Goal: Task Accomplishment & Management: Manage account settings

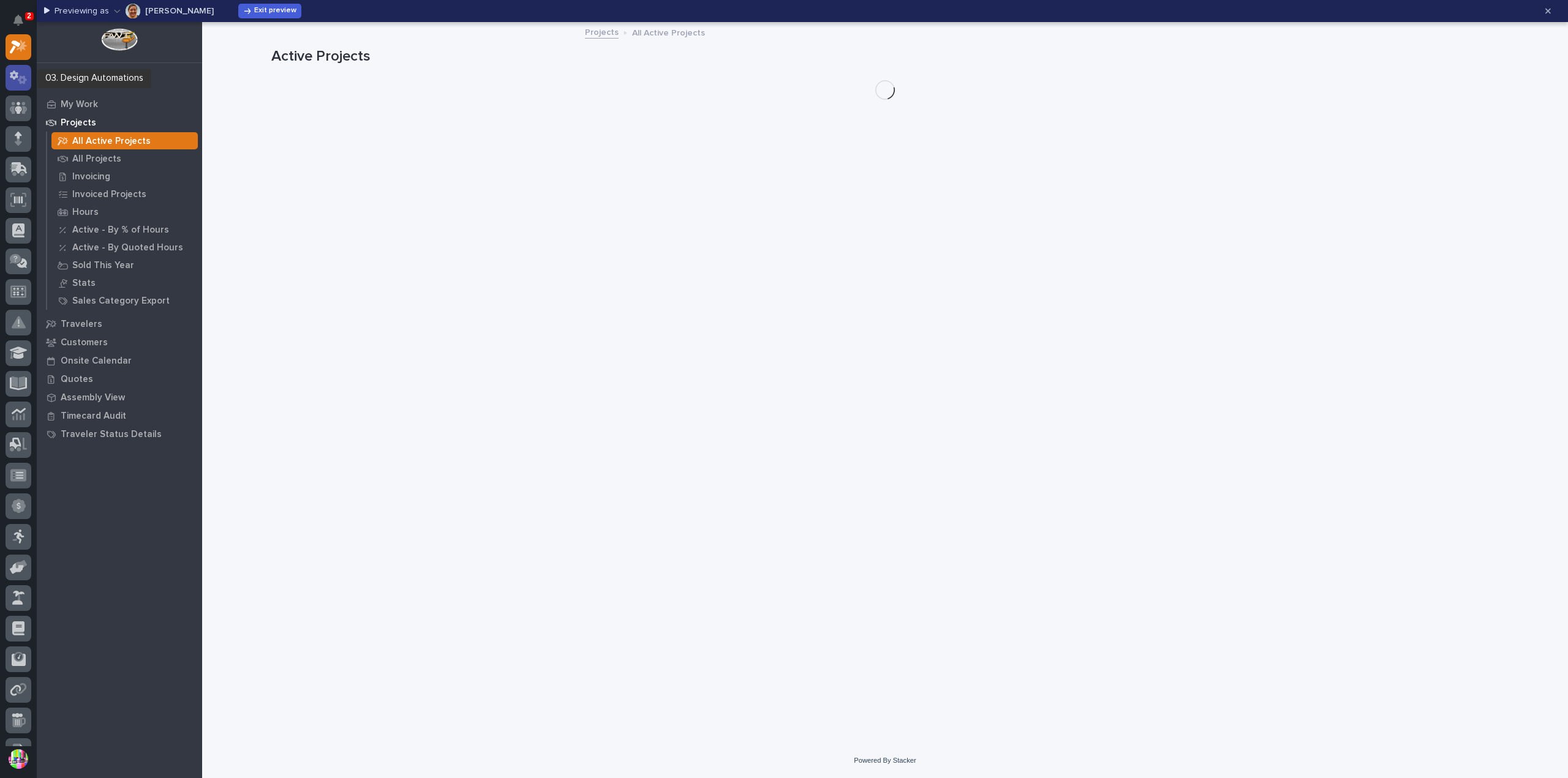
click at [20, 77] on icon at bounding box center [22, 80] width 9 height 9
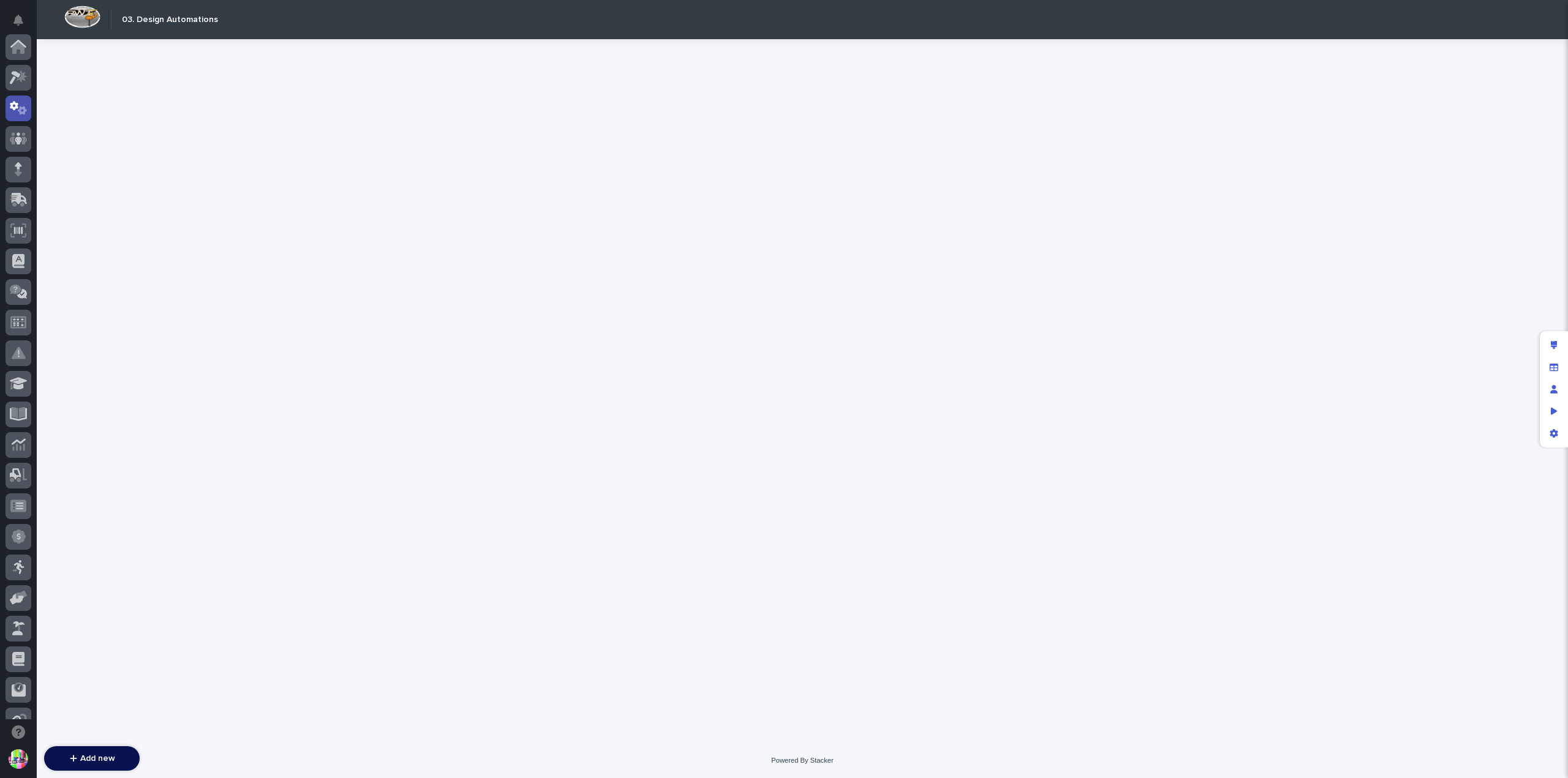
scroll to position [61, 0]
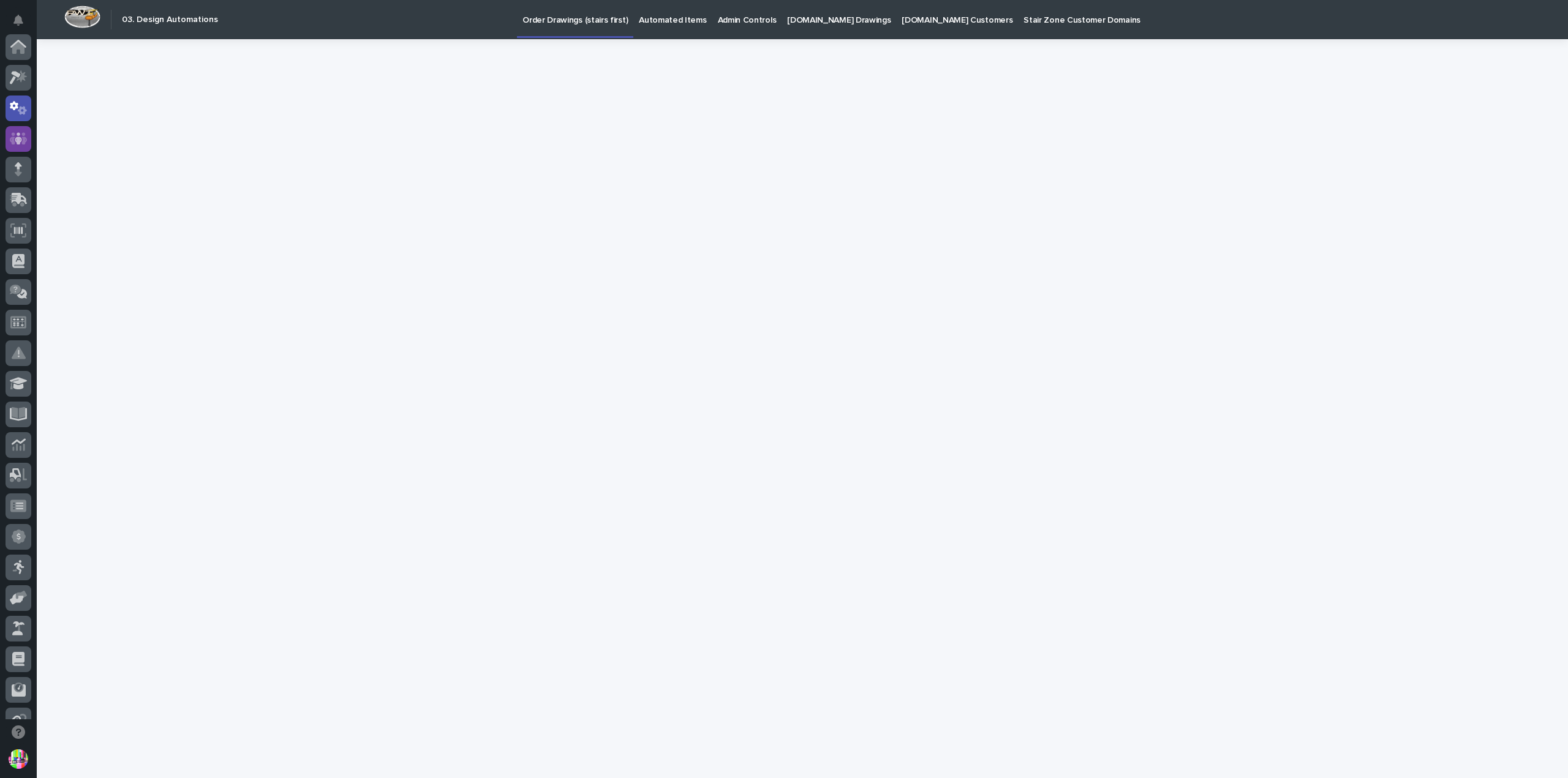
scroll to position [61, 0]
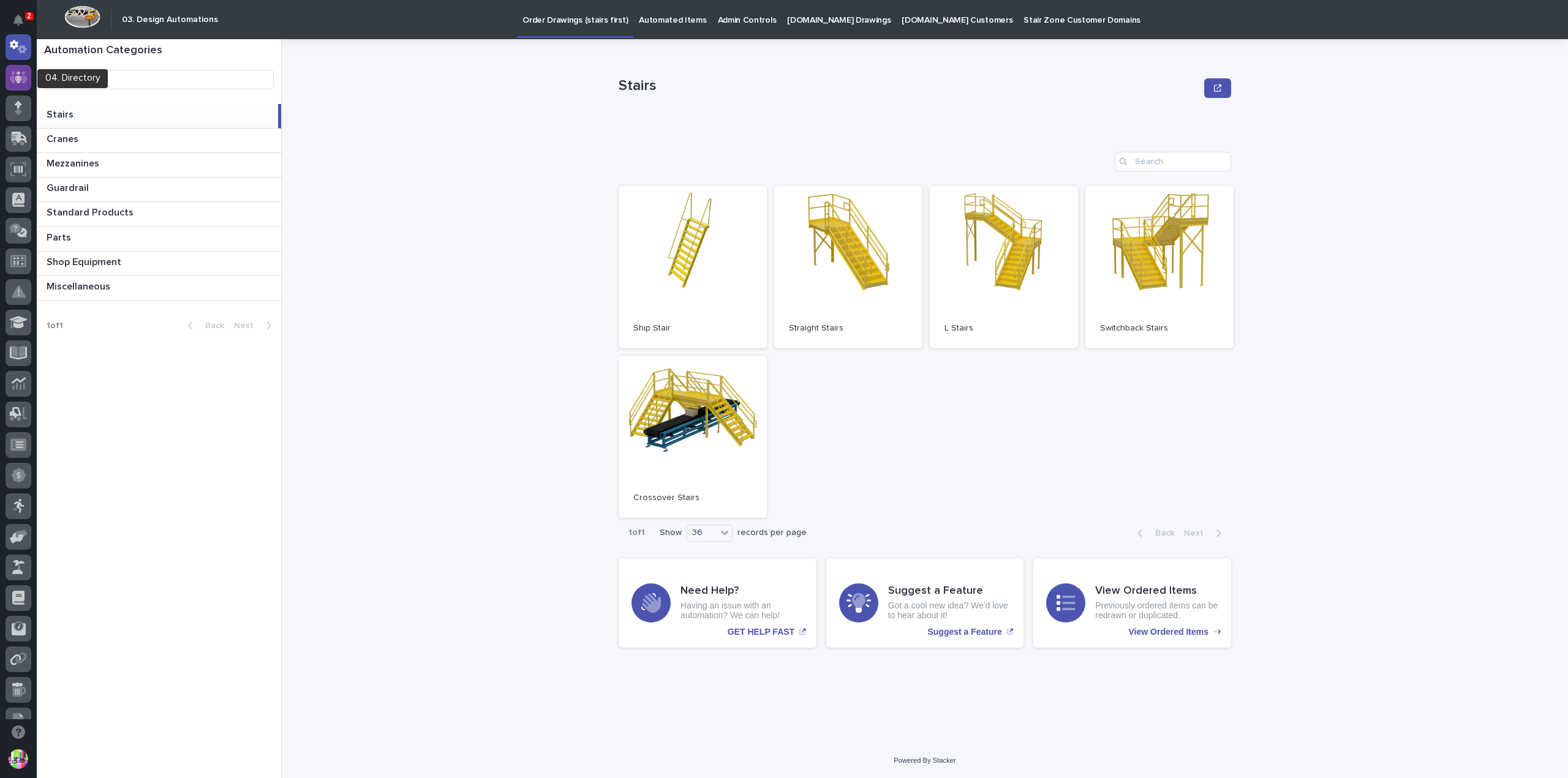
click at [25, 82] on icon at bounding box center [18, 77] width 18 height 12
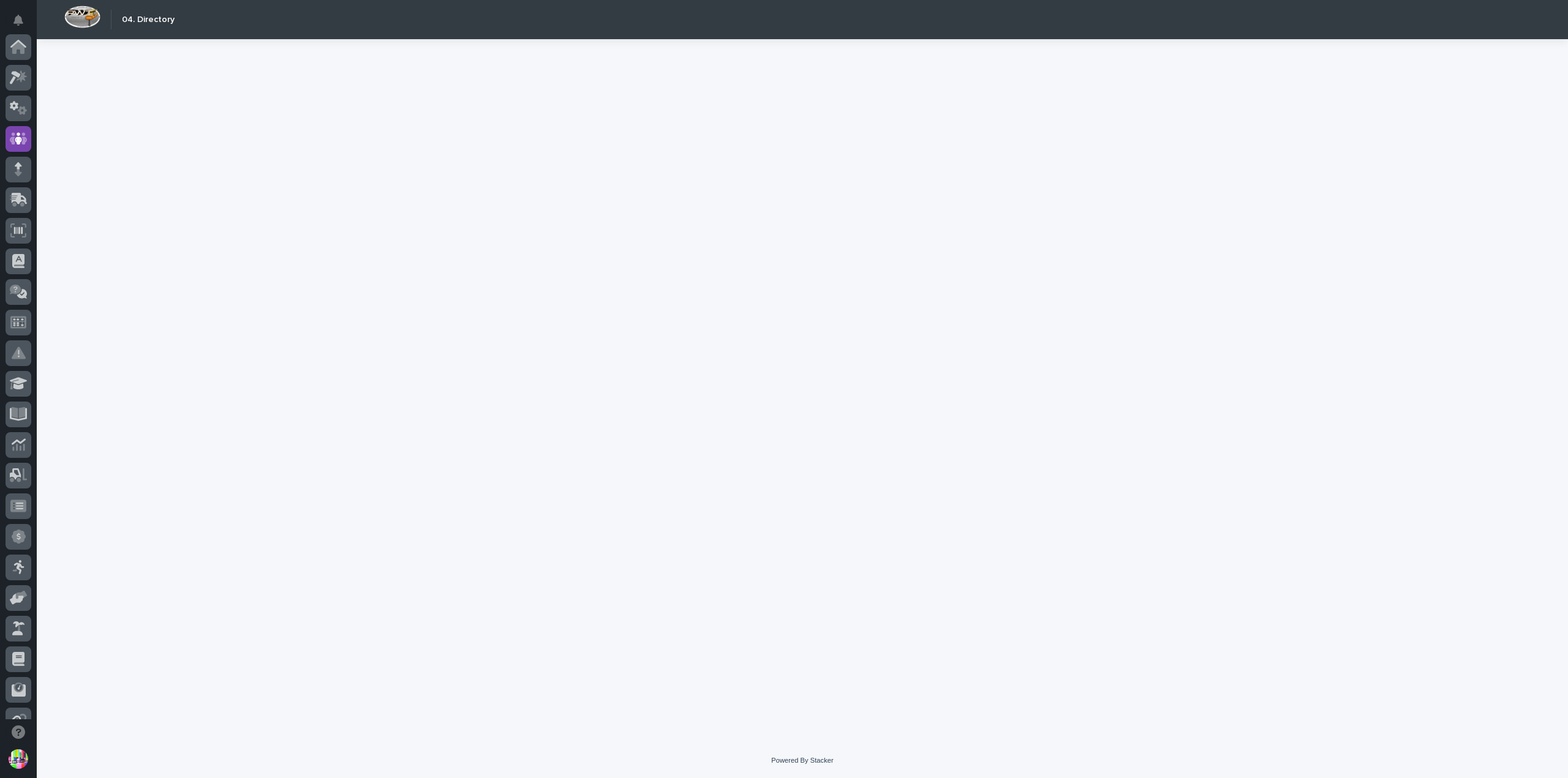
scroll to position [92, 0]
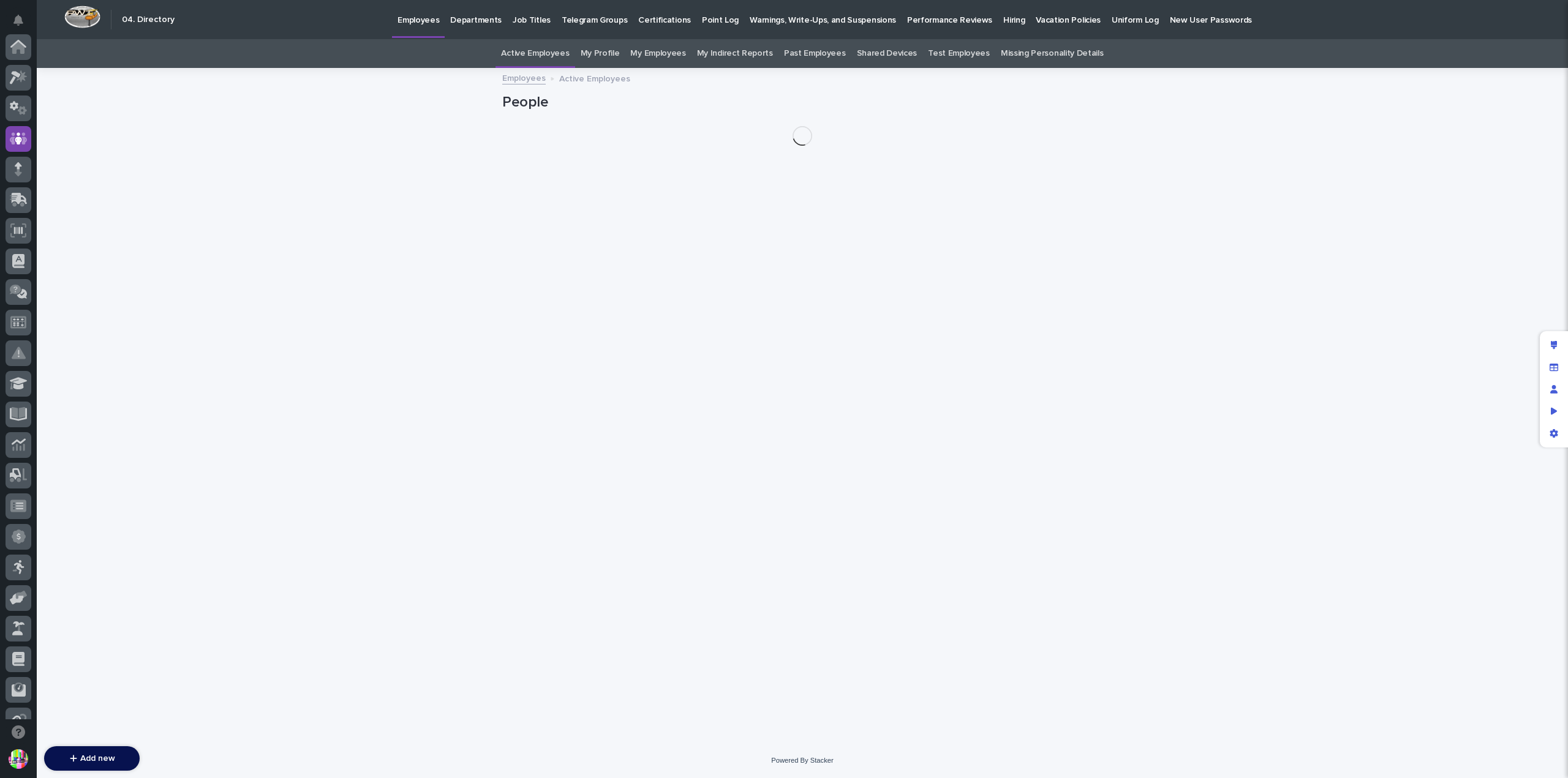
scroll to position [92, 0]
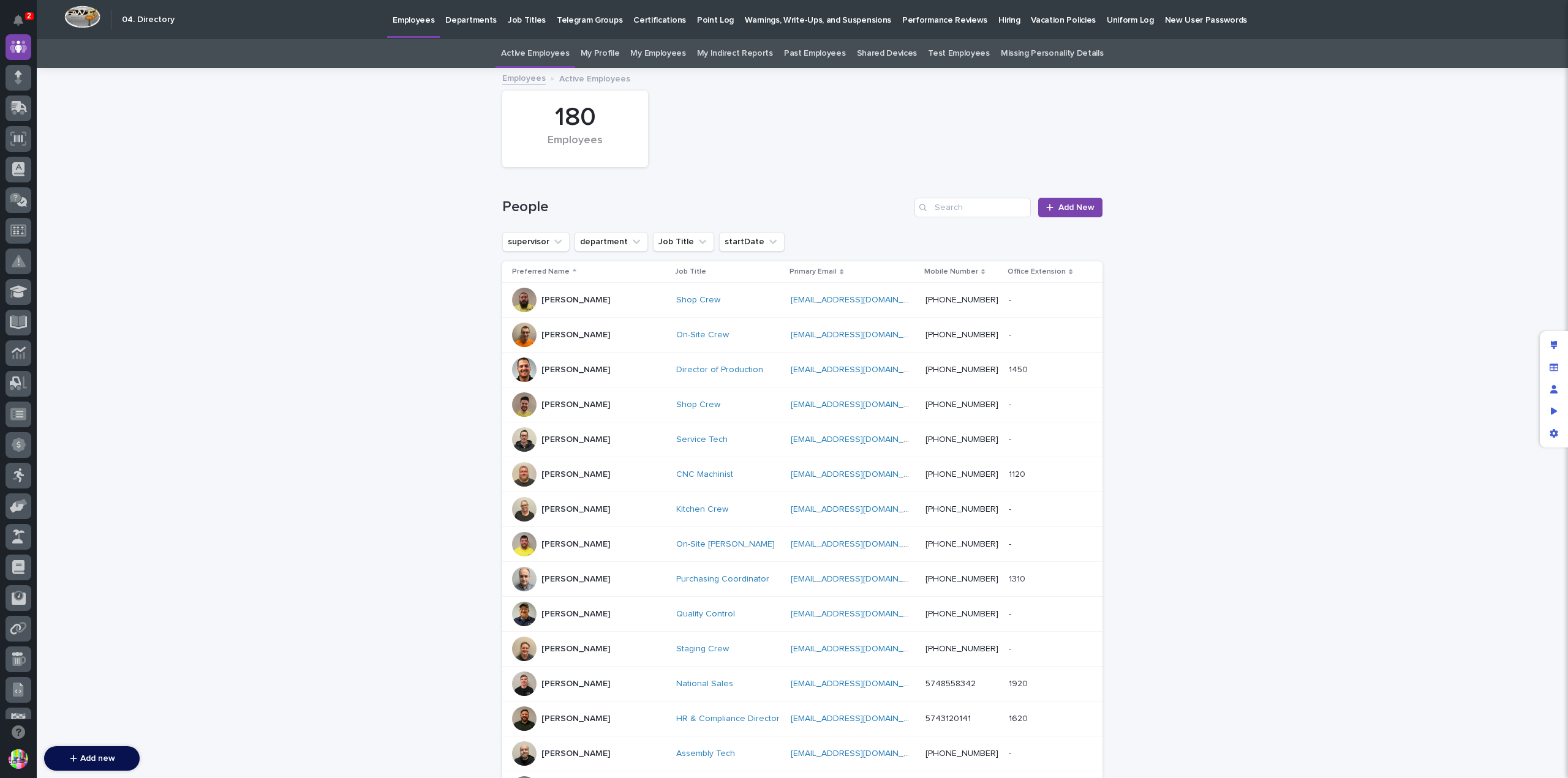
click at [998, 15] on p "Hiring" at bounding box center [1009, 13] width 21 height 26
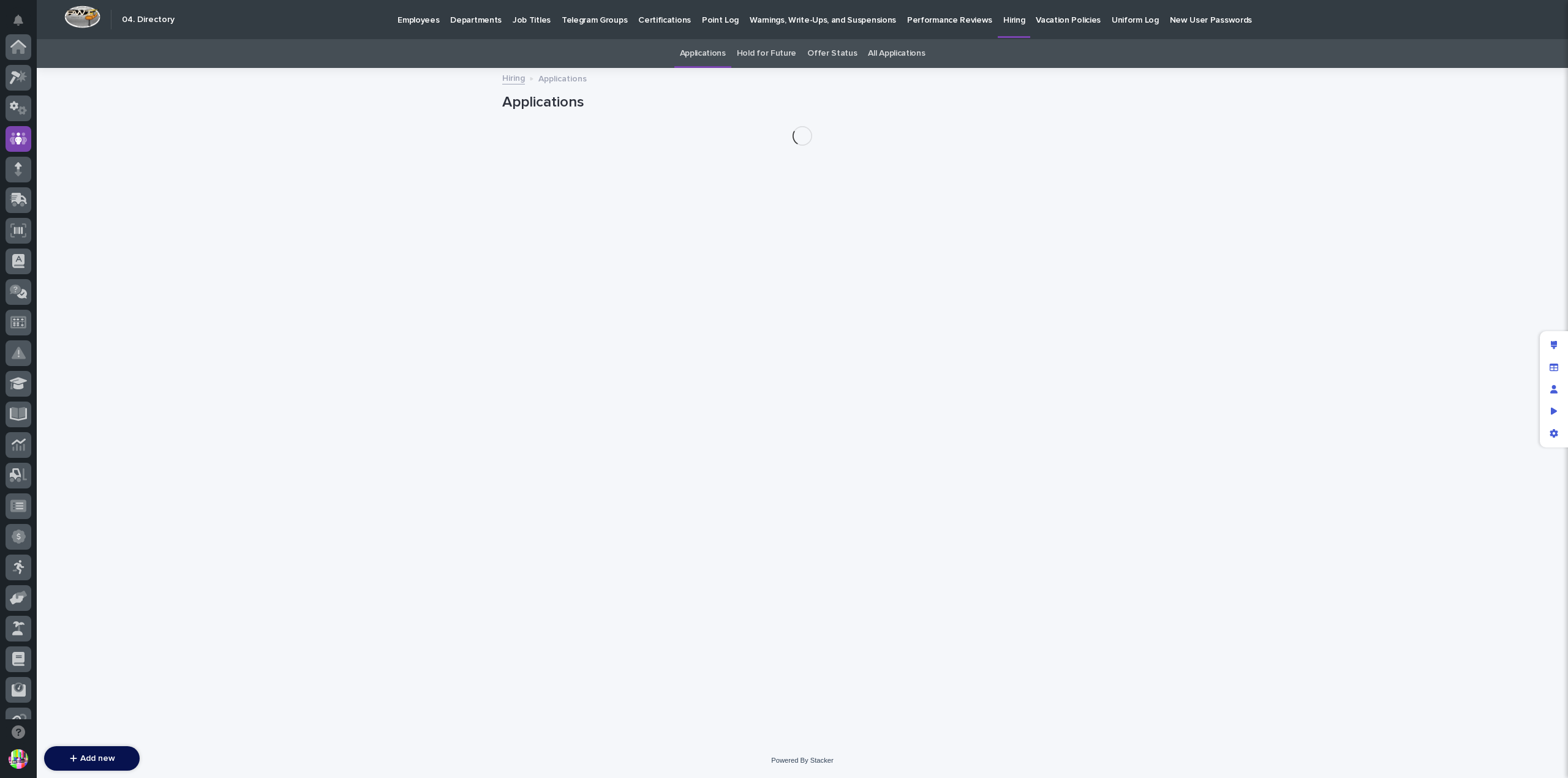
scroll to position [92, 0]
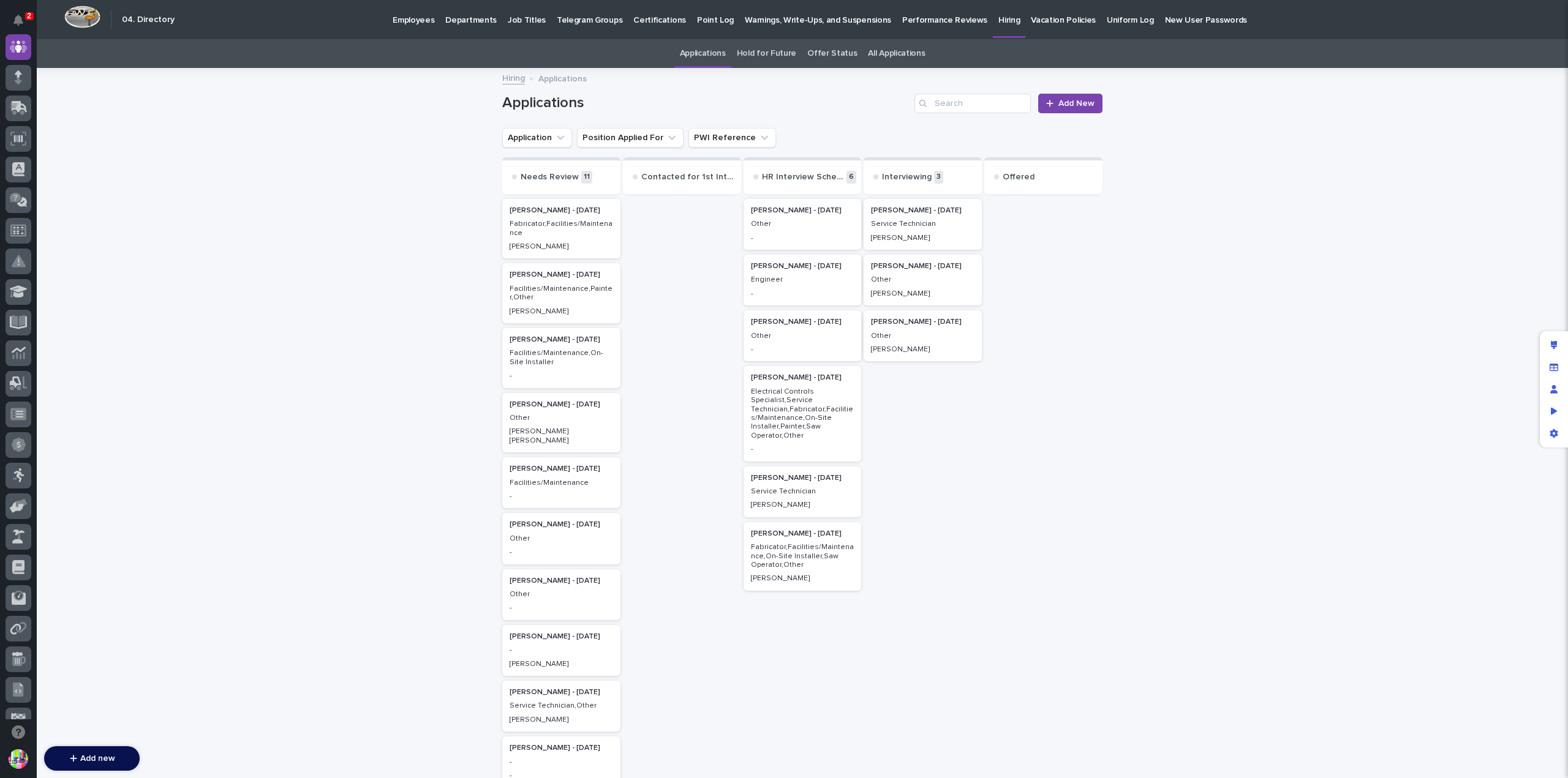
click at [777, 217] on div "Other" at bounding box center [802, 223] width 104 height 11
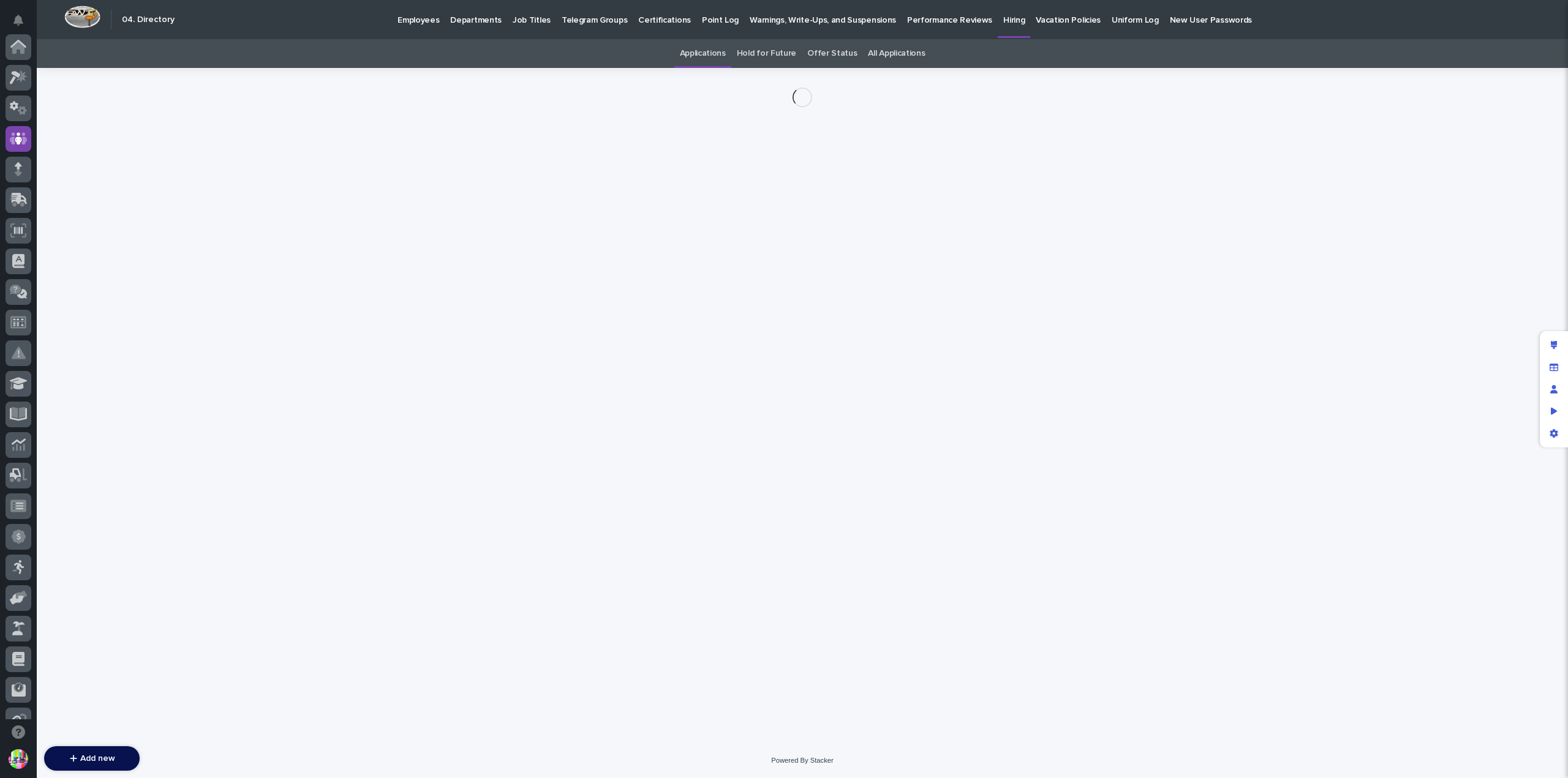
scroll to position [92, 0]
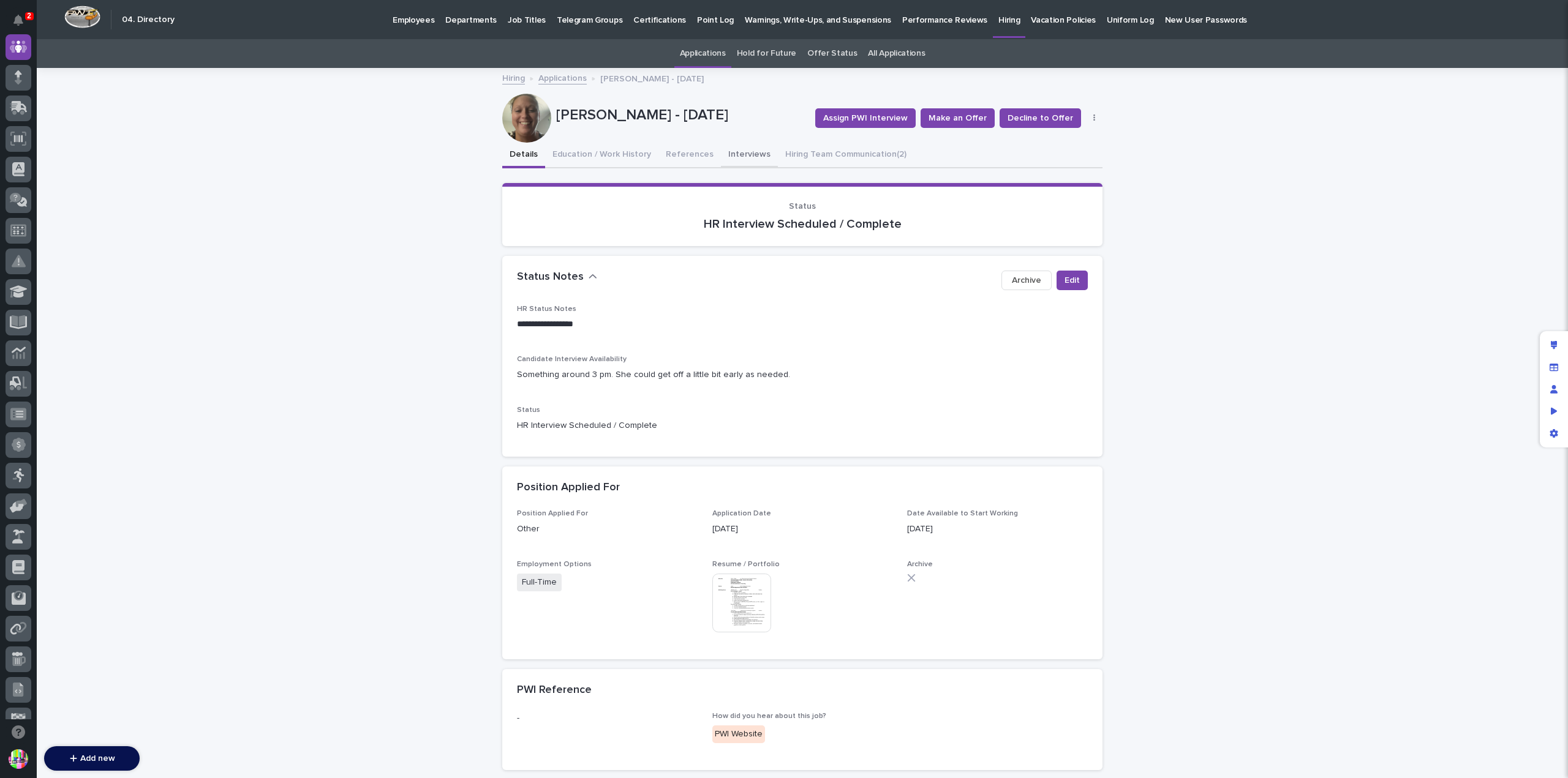
click at [739, 153] on button "Interviews" at bounding box center [749, 155] width 57 height 26
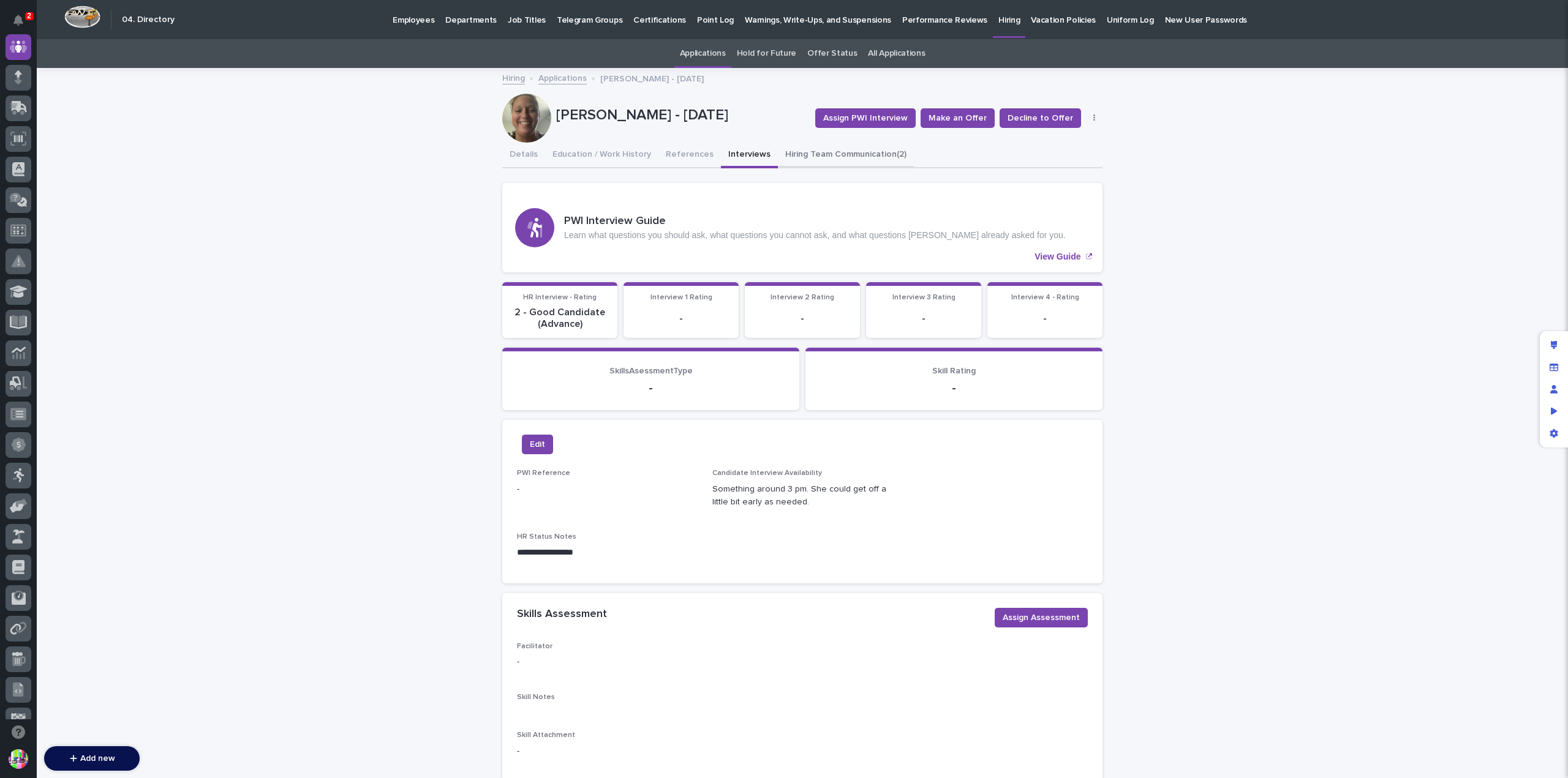
click at [831, 148] on button "Hiring Team Communication (2)" at bounding box center [845, 155] width 136 height 26
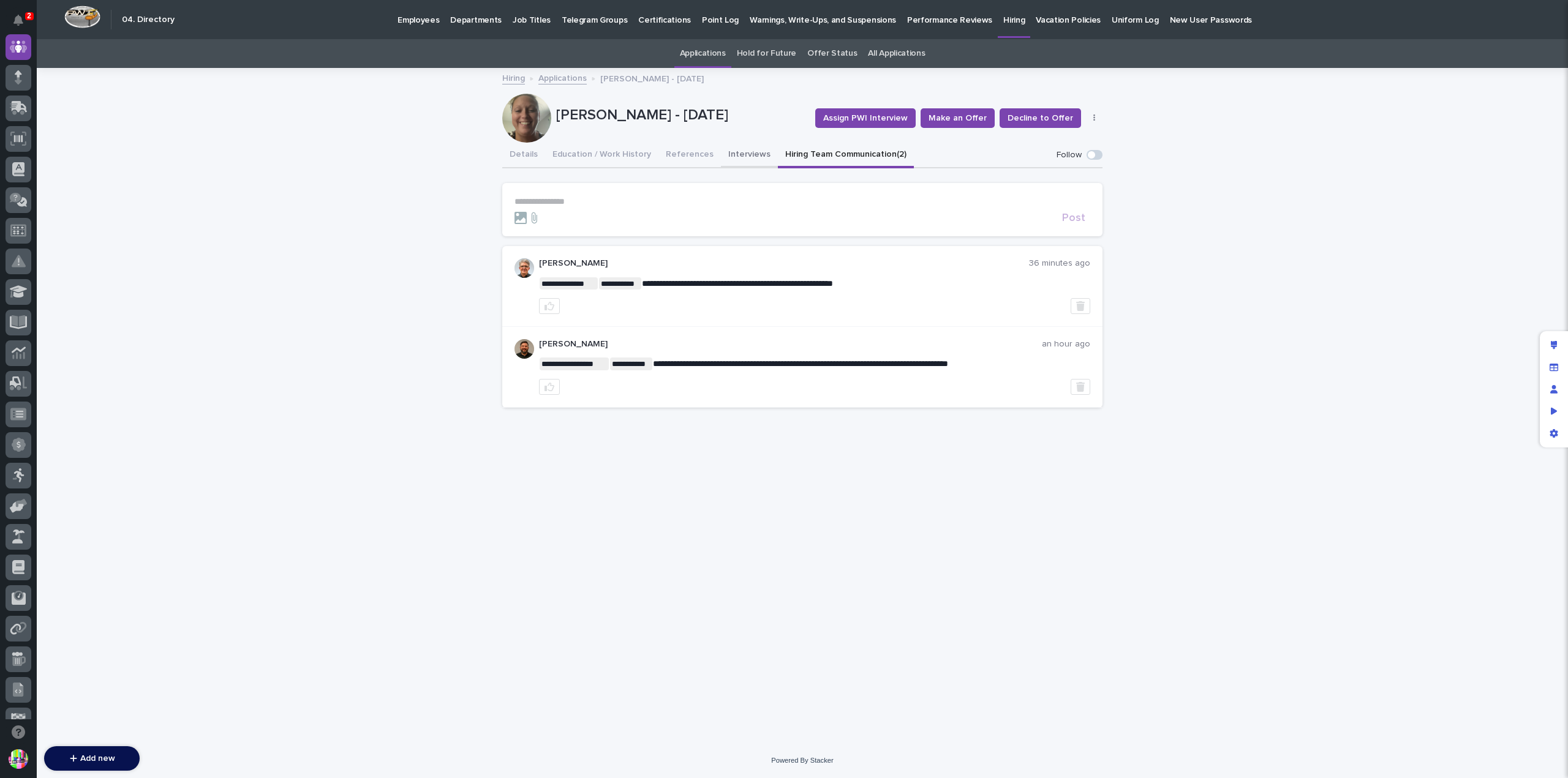
click at [735, 151] on button "Interviews" at bounding box center [749, 155] width 57 height 26
